Goal: Information Seeking & Learning: Learn about a topic

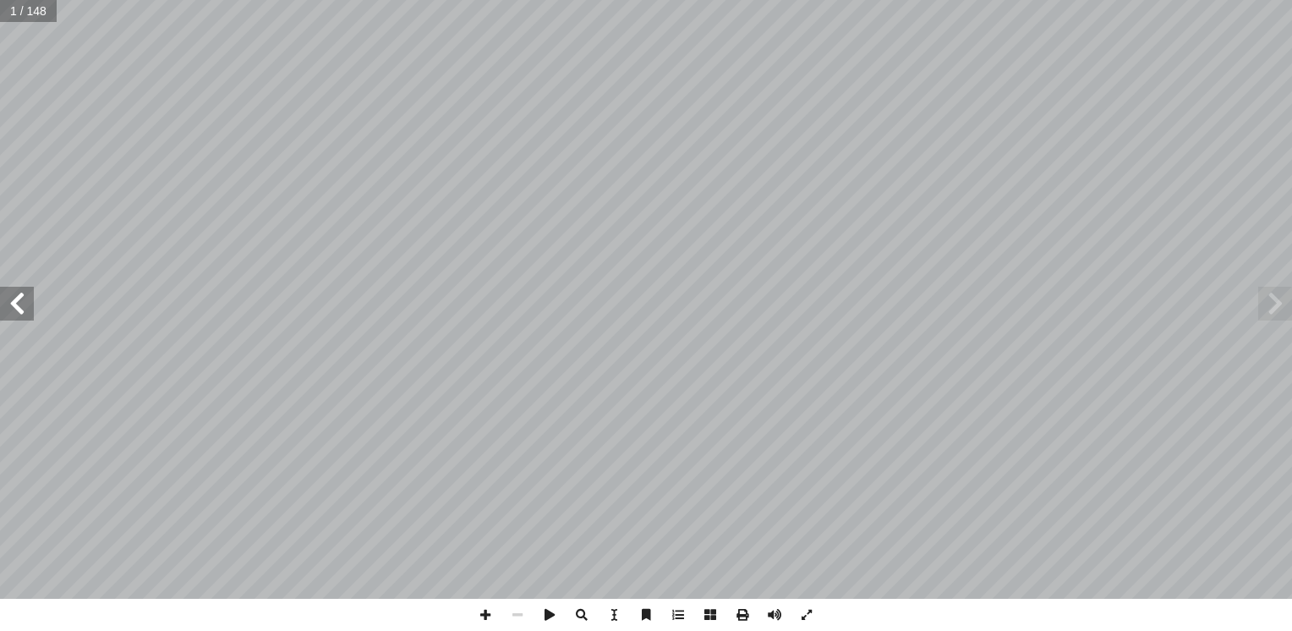
click at [22, 308] on span at bounding box center [17, 304] width 34 height 34
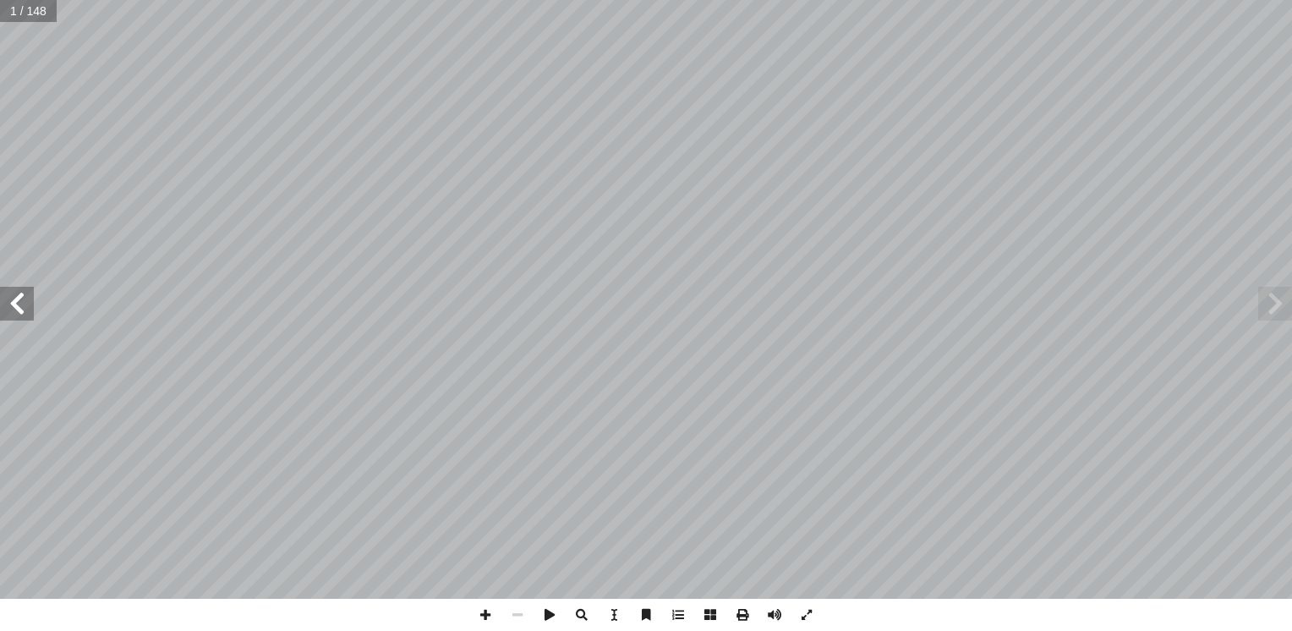
click at [22, 308] on span at bounding box center [17, 304] width 34 height 34
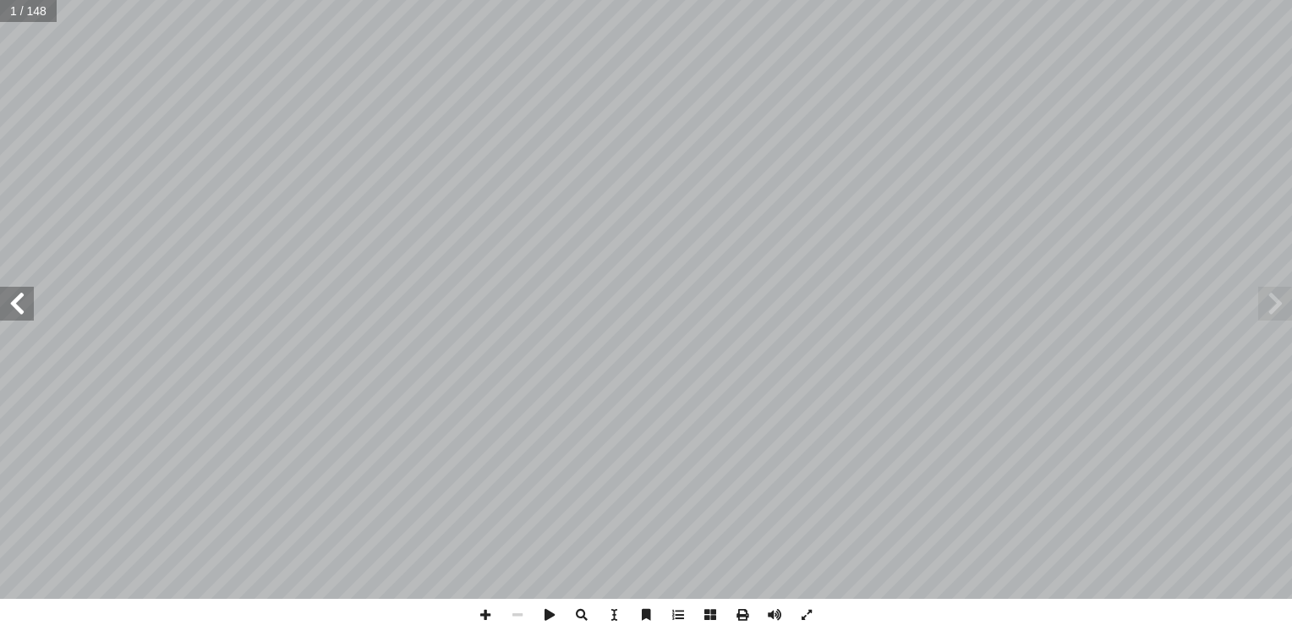
click at [22, 308] on span at bounding box center [17, 304] width 34 height 34
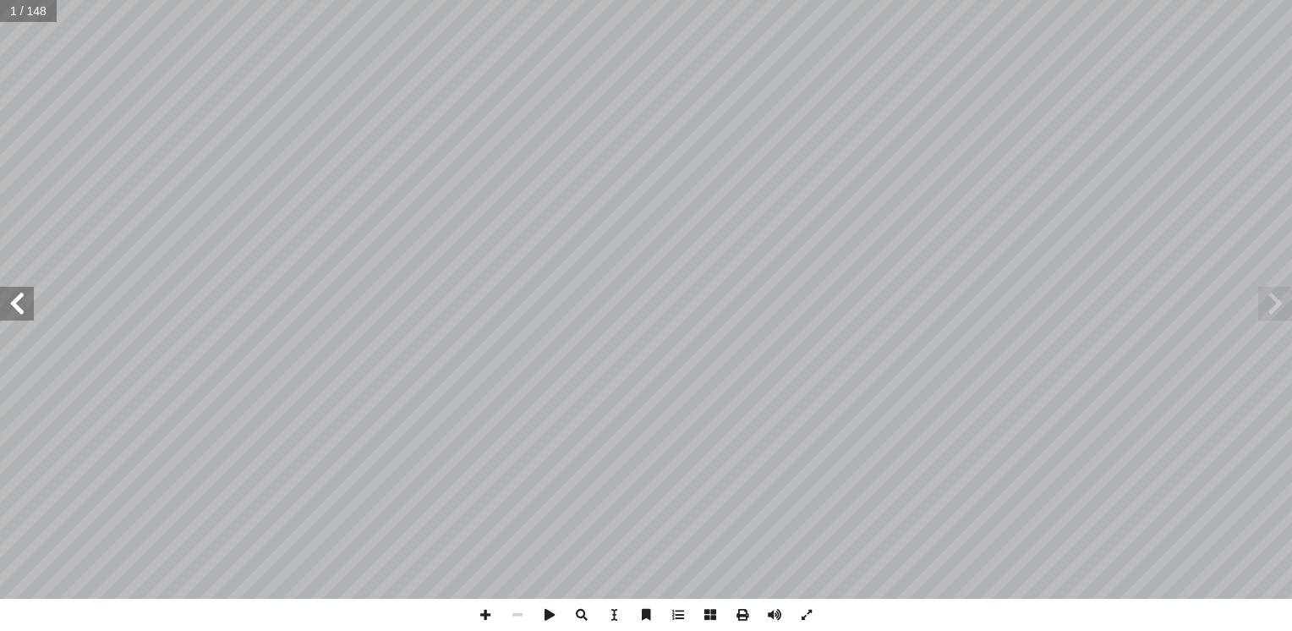
click at [22, 308] on span at bounding box center [17, 304] width 34 height 34
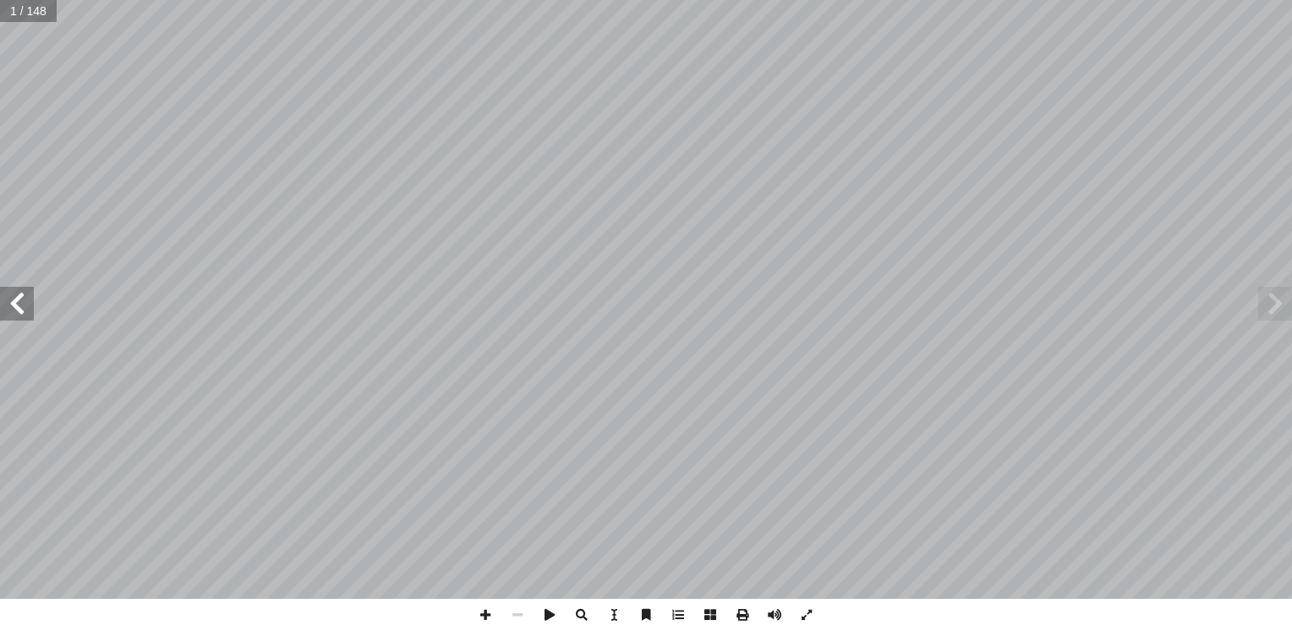
click at [22, 308] on span at bounding box center [17, 304] width 34 height 34
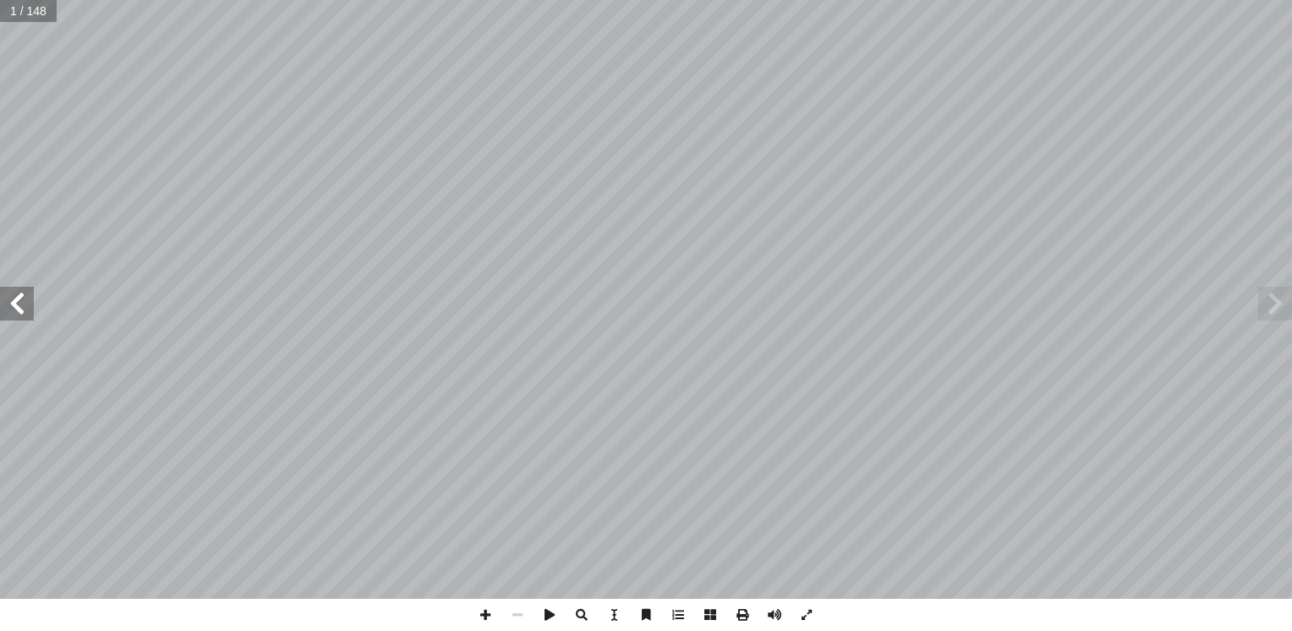
click at [22, 308] on span at bounding box center [17, 304] width 34 height 34
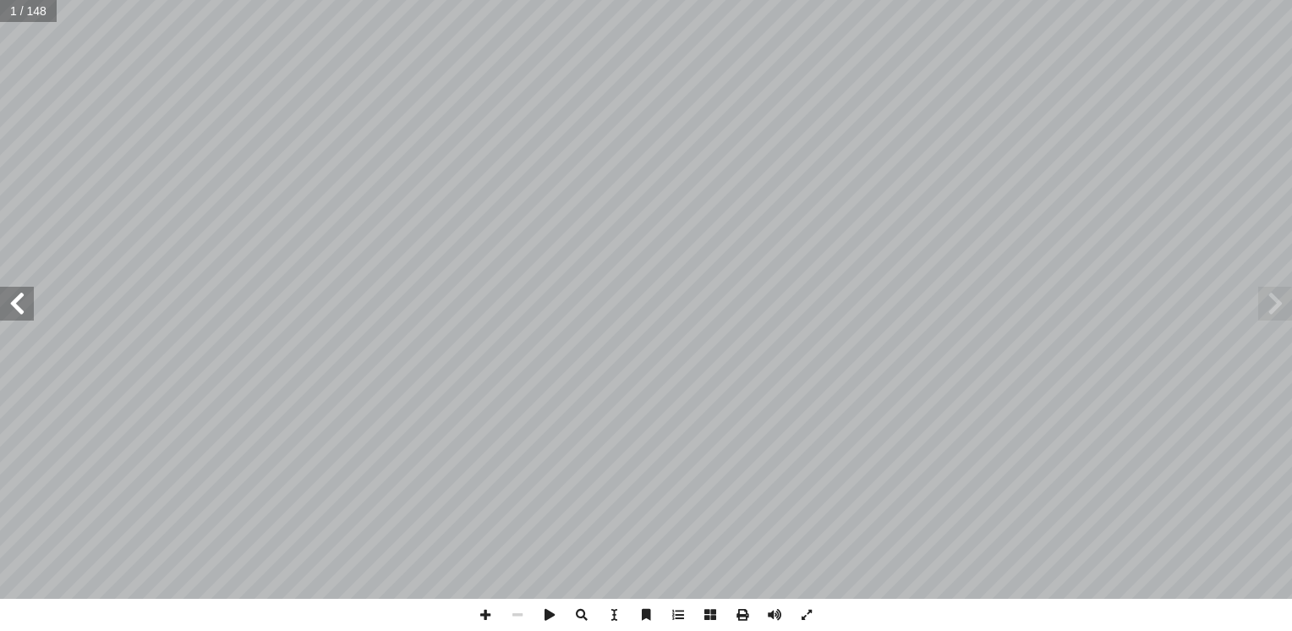
click at [22, 308] on span at bounding box center [17, 304] width 34 height 34
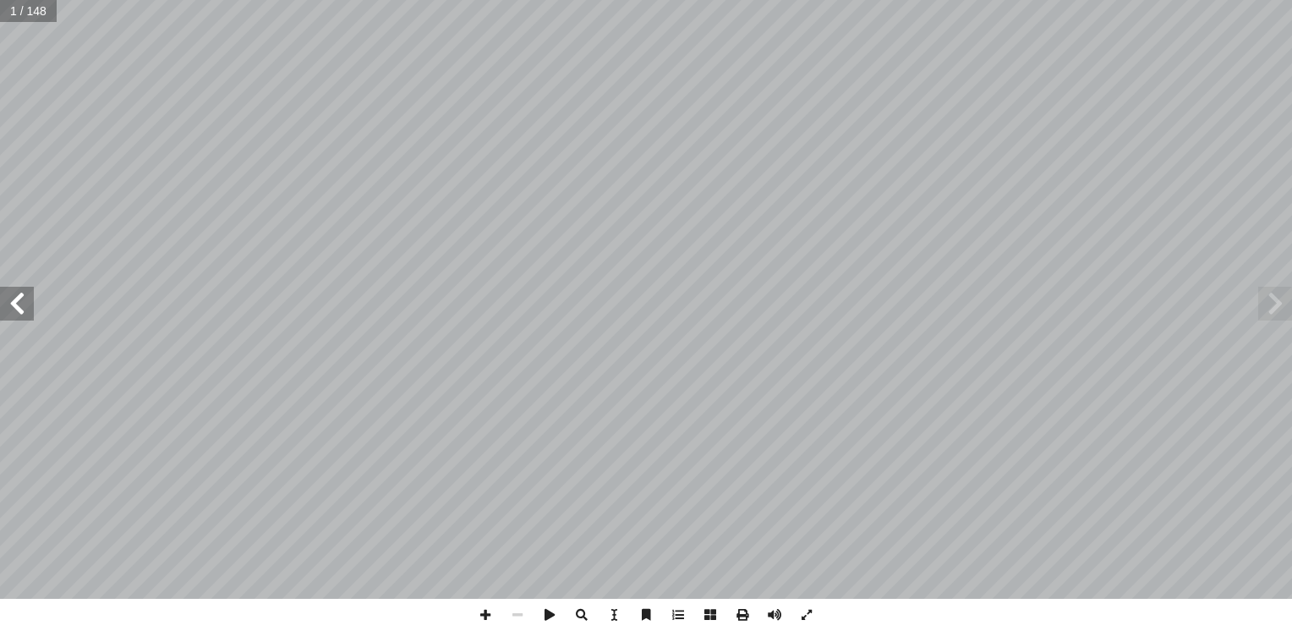
click at [22, 308] on span at bounding box center [17, 304] width 34 height 34
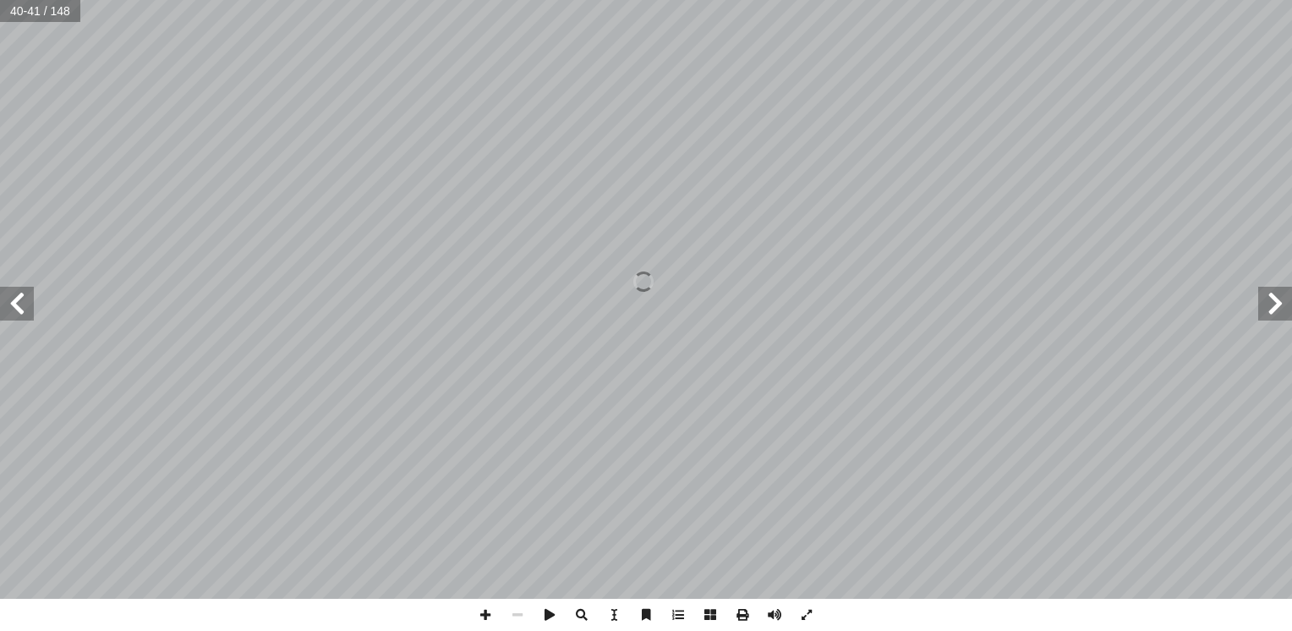
click at [22, 308] on span at bounding box center [17, 304] width 34 height 34
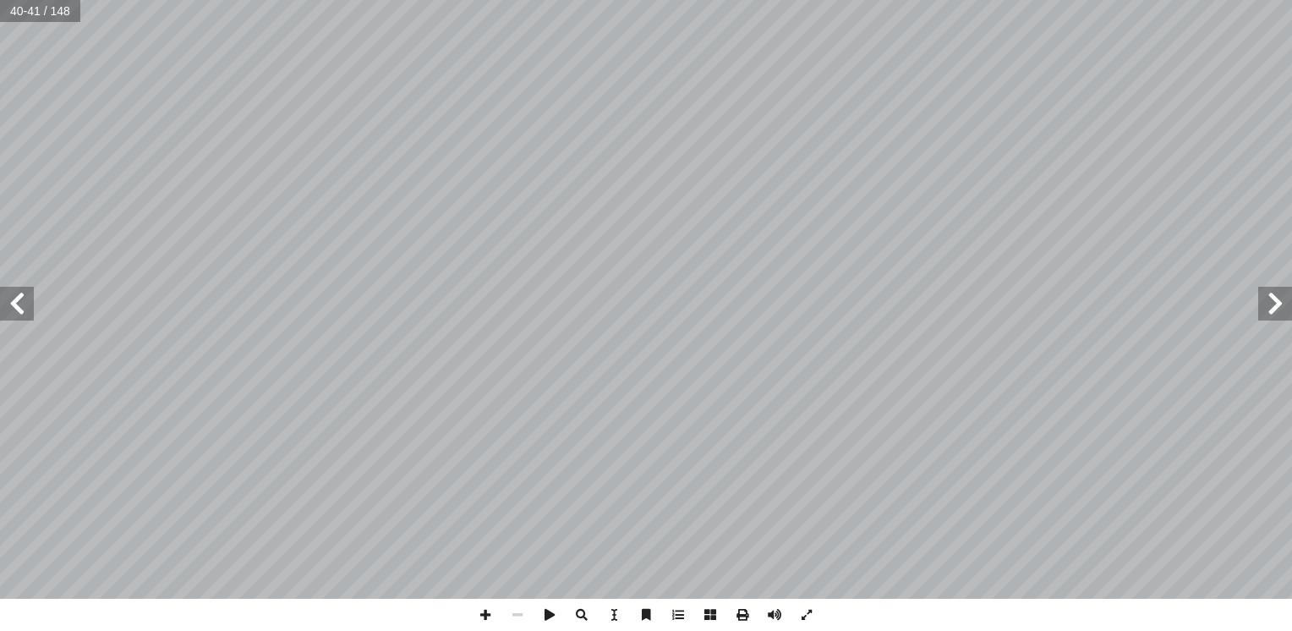
click at [22, 308] on span at bounding box center [17, 304] width 34 height 34
click at [1281, 315] on span at bounding box center [1276, 304] width 34 height 34
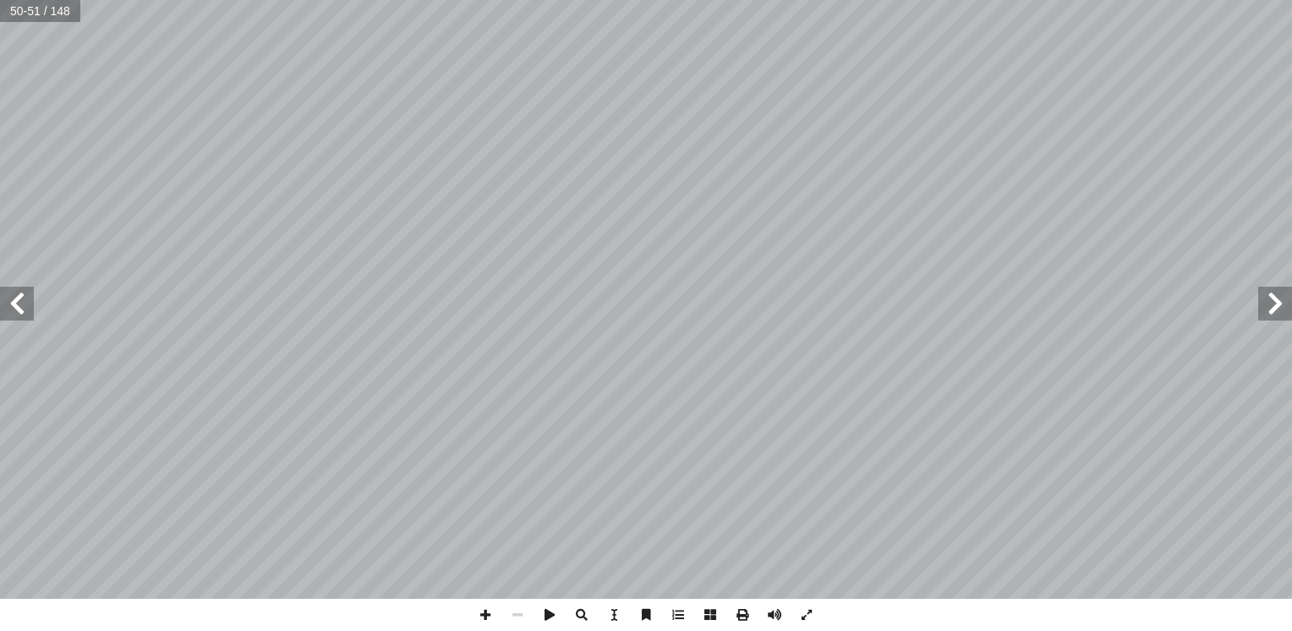
click at [1281, 315] on span at bounding box center [1276, 304] width 34 height 34
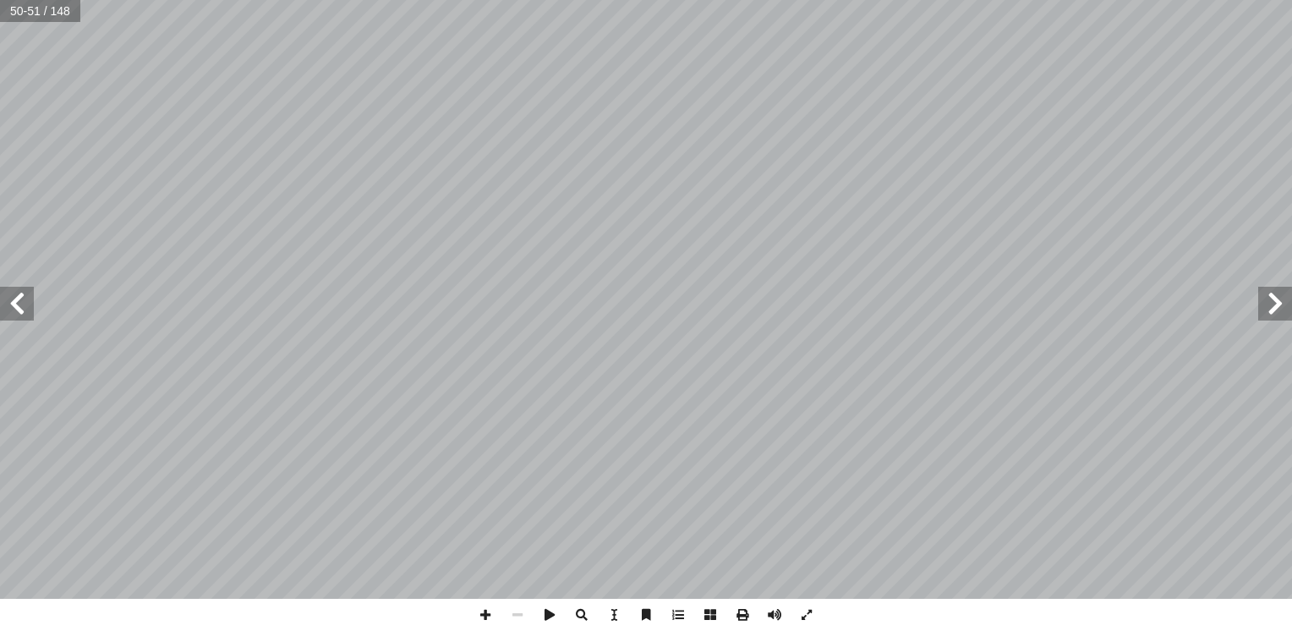
click at [1281, 315] on span at bounding box center [1276, 304] width 34 height 34
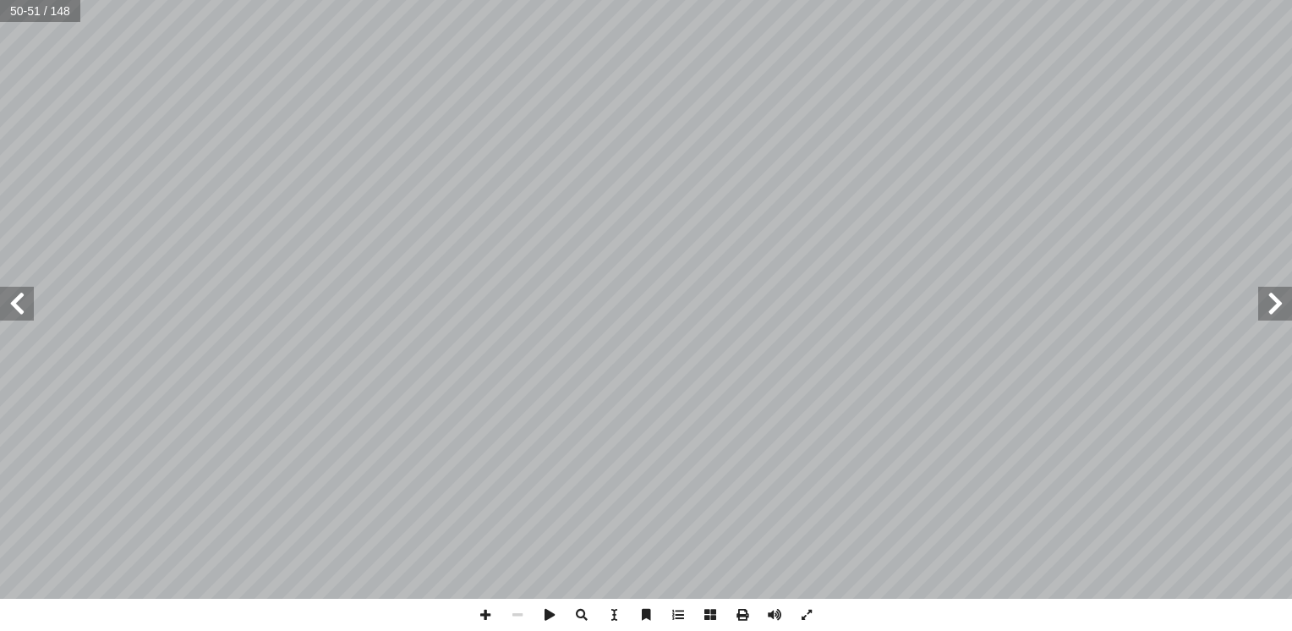
click at [1281, 315] on span at bounding box center [1276, 304] width 34 height 34
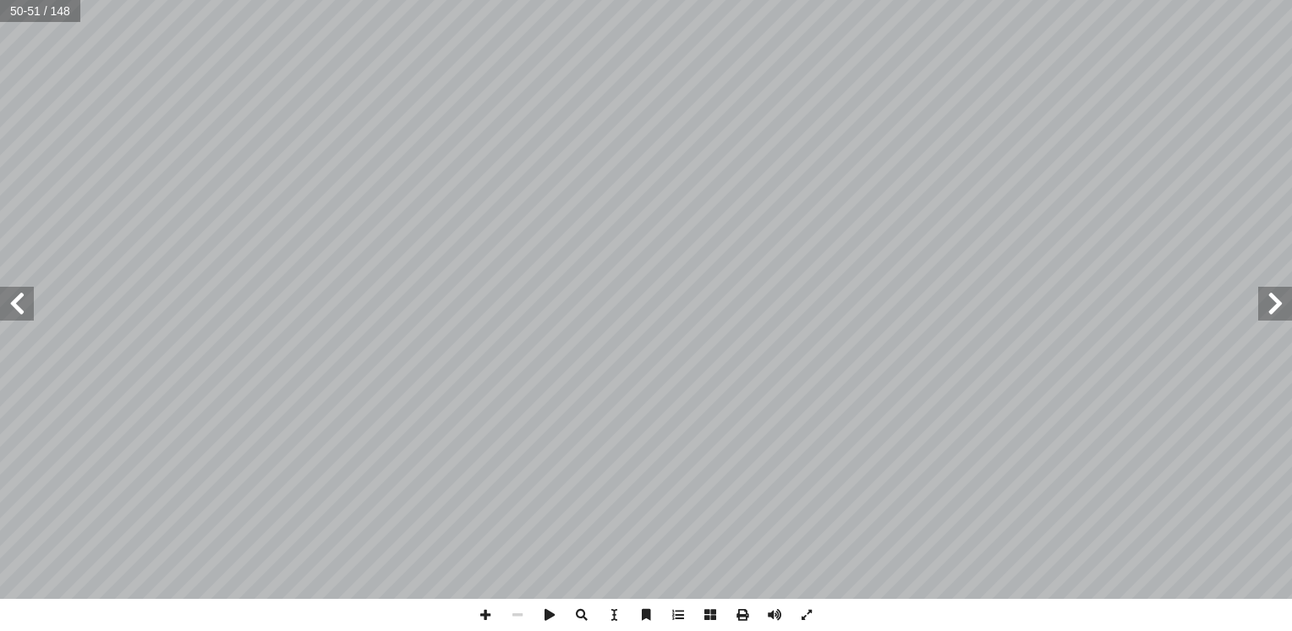
click at [1281, 315] on span at bounding box center [1276, 304] width 34 height 34
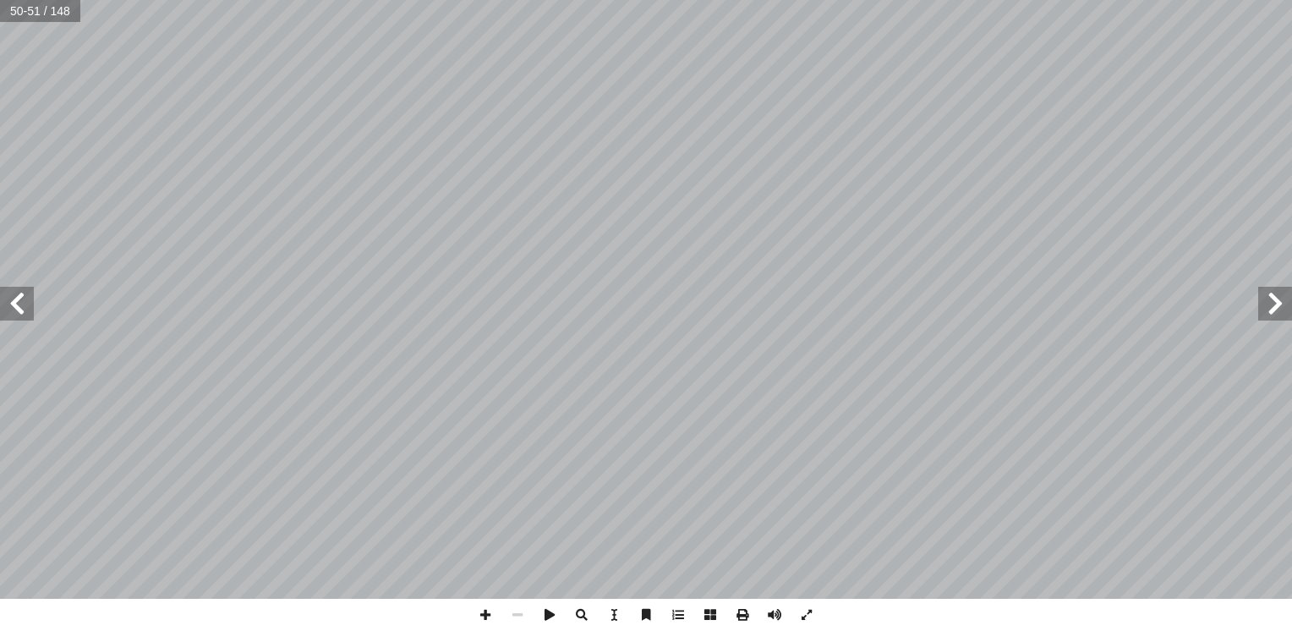
click at [1281, 315] on span at bounding box center [1276, 304] width 34 height 34
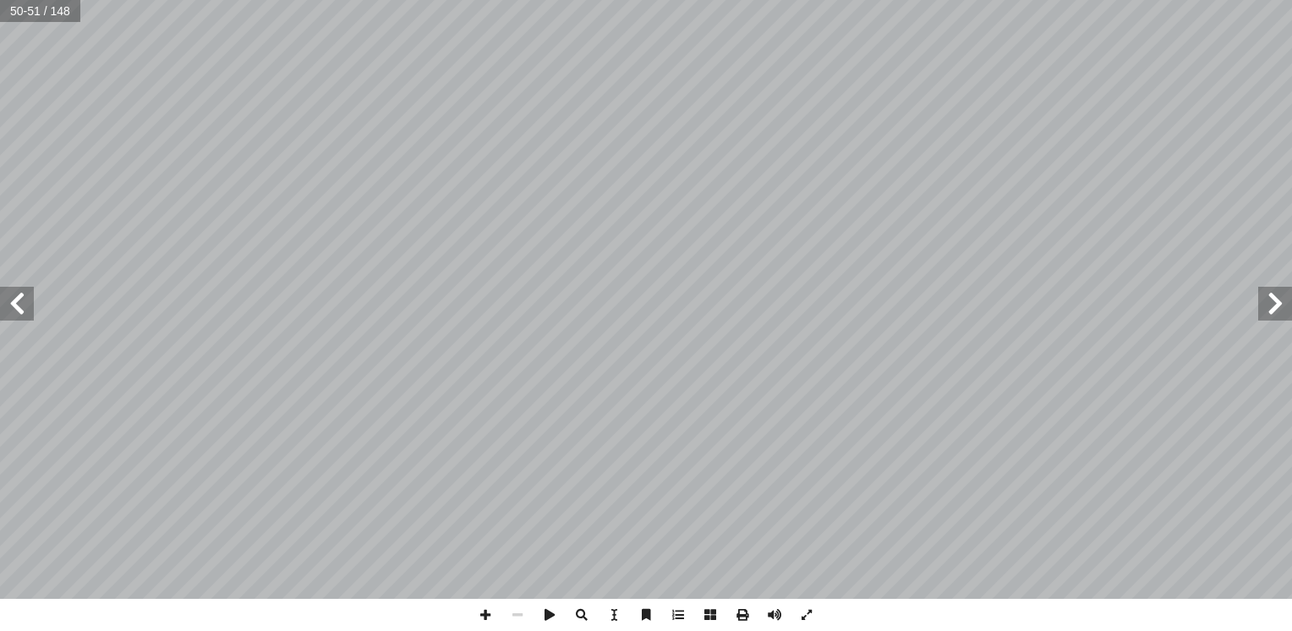
click at [1281, 315] on span at bounding box center [1276, 304] width 34 height 34
click at [5, 310] on span at bounding box center [17, 304] width 34 height 34
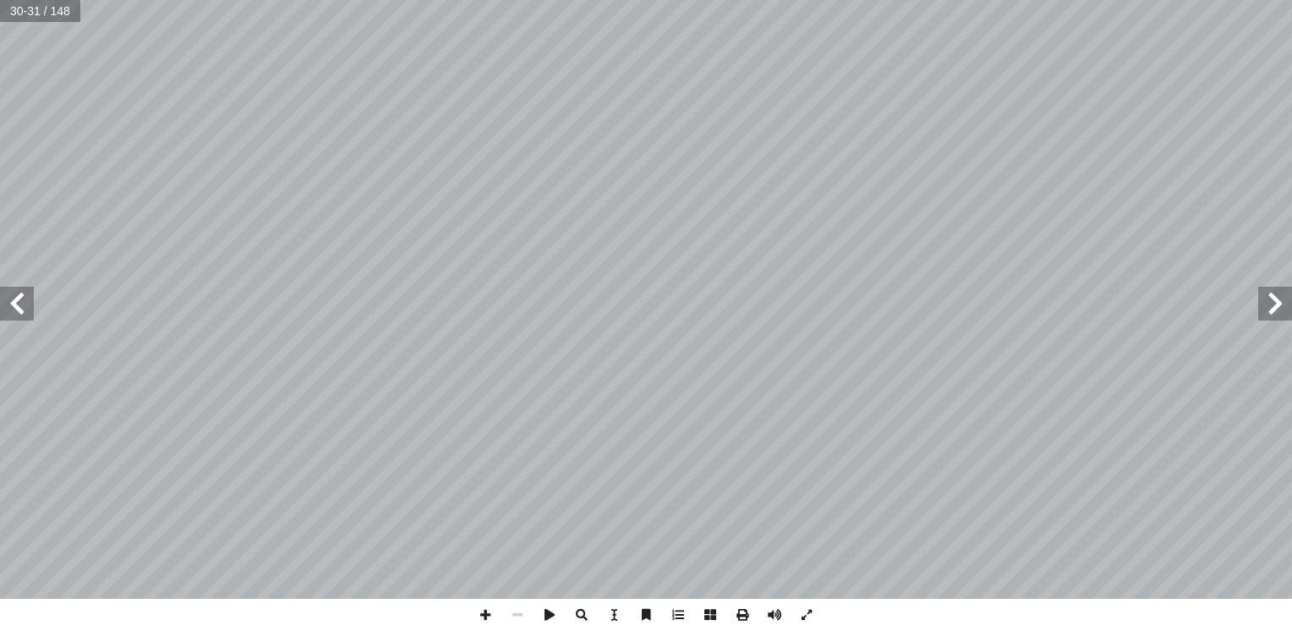
click at [21, 305] on span at bounding box center [17, 304] width 34 height 34
click at [1272, 310] on span at bounding box center [1276, 304] width 34 height 34
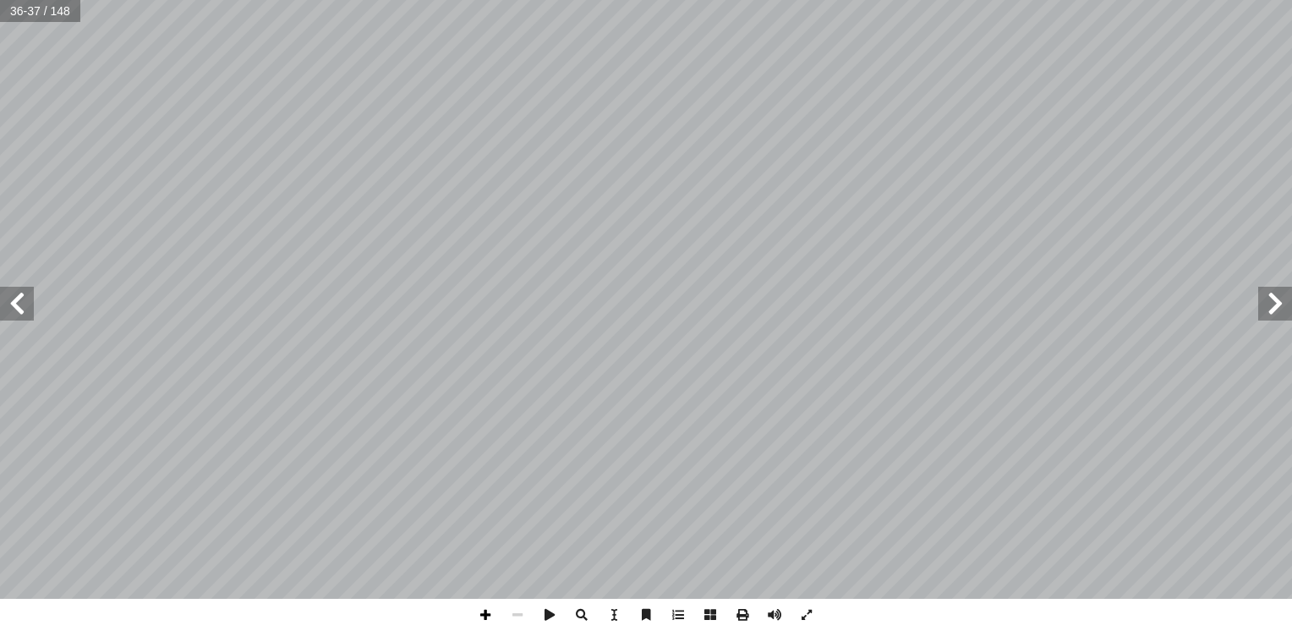
click at [483, 617] on span at bounding box center [485, 615] width 32 height 32
click at [484, 618] on span at bounding box center [485, 615] width 32 height 32
